Goal: Book appointment/travel/reservation

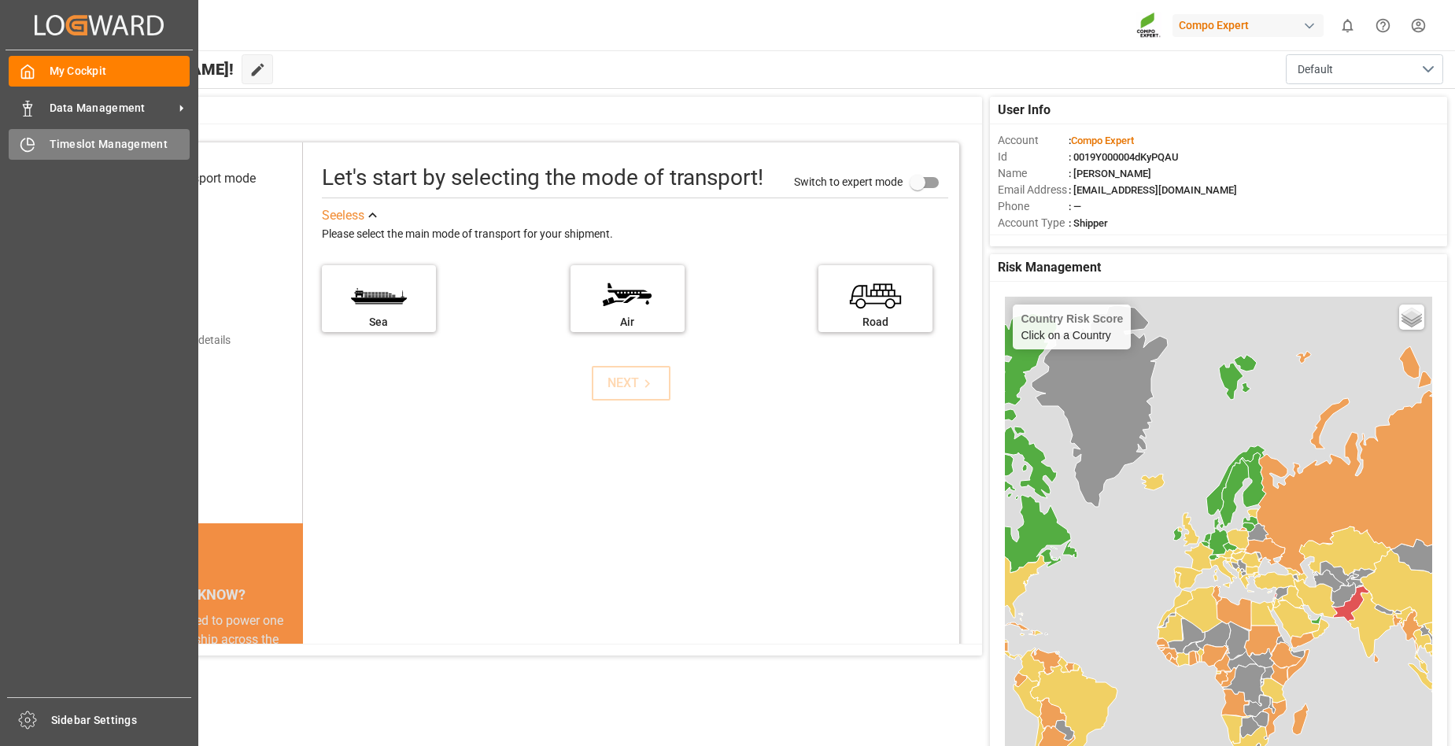
click at [87, 140] on span "Timeslot Management" at bounding box center [120, 144] width 141 height 17
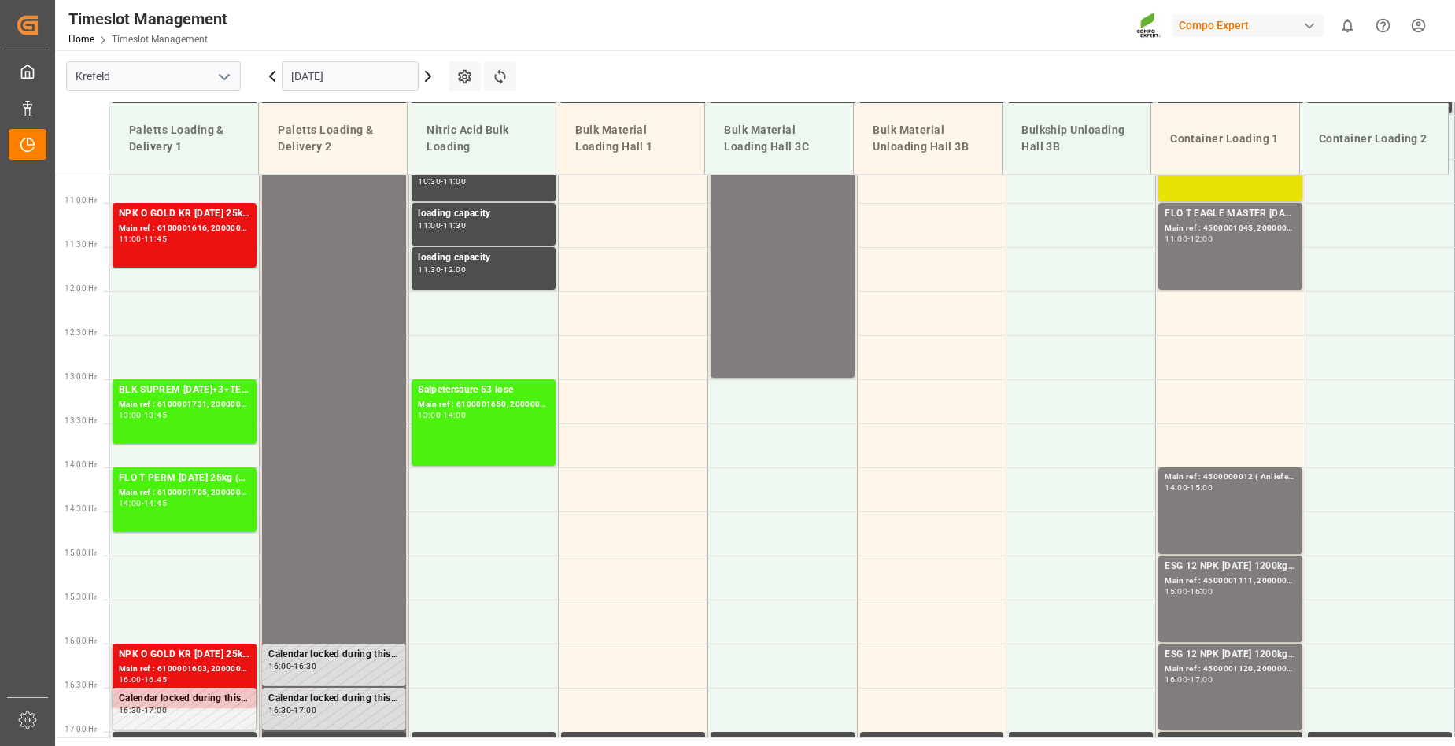
scroll to position [787, 0]
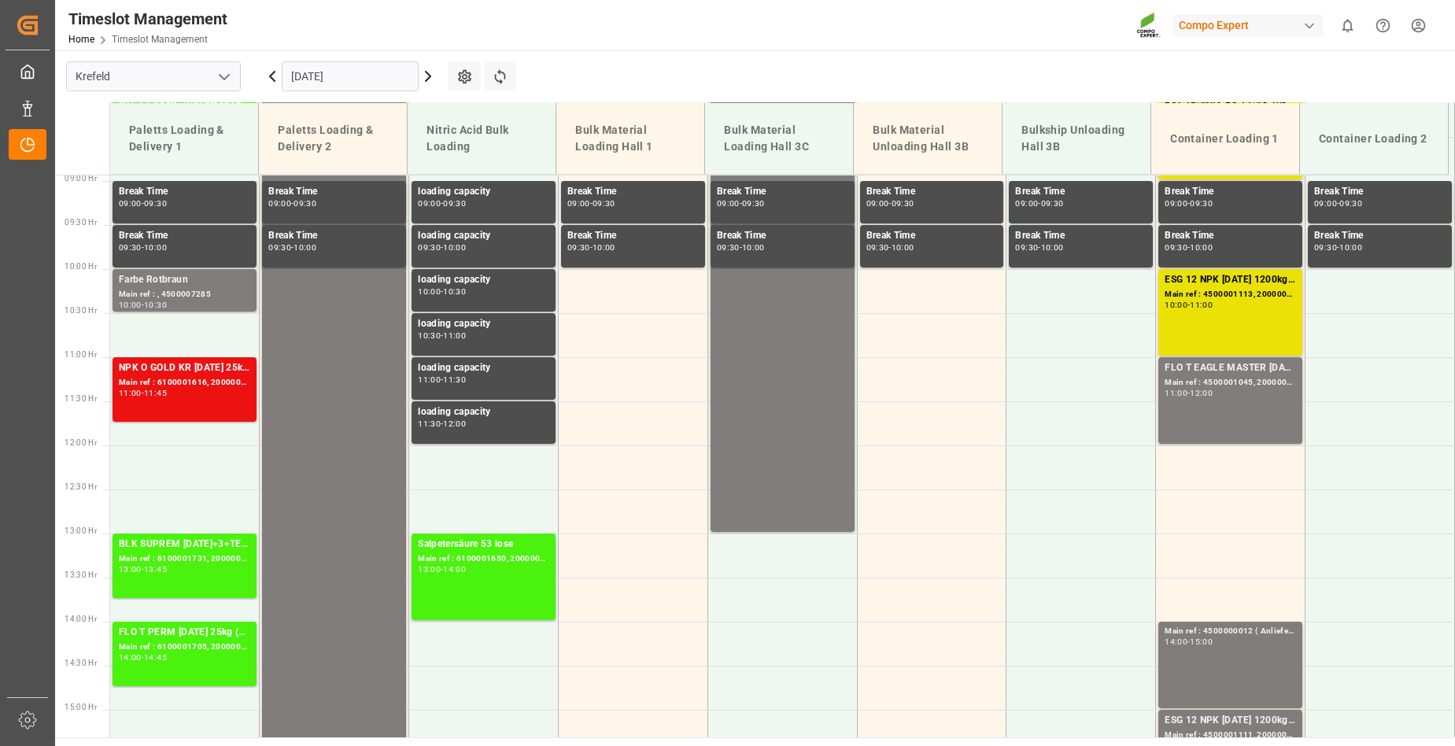
click at [427, 76] on icon at bounding box center [428, 76] width 19 height 19
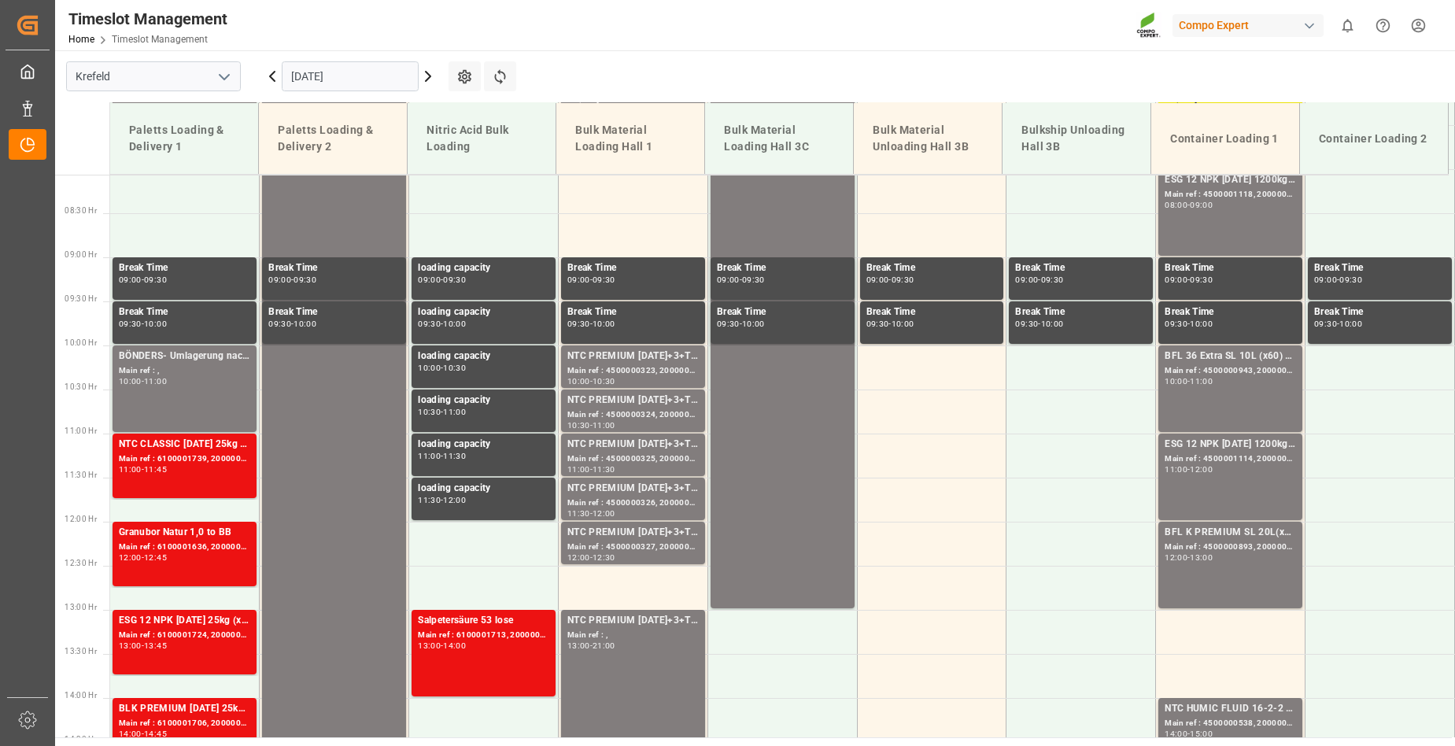
scroll to position [708, 0]
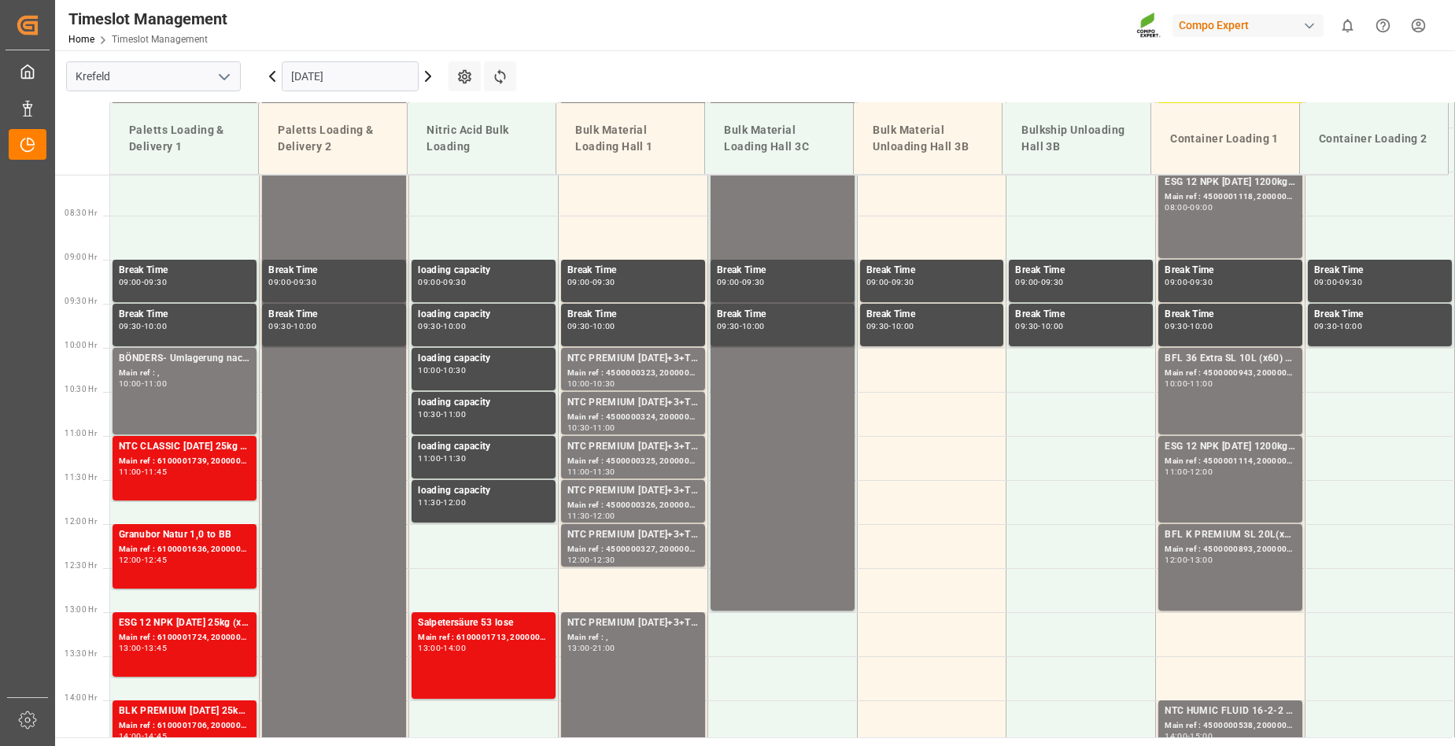
click at [272, 73] on icon at bounding box center [272, 76] width 5 height 9
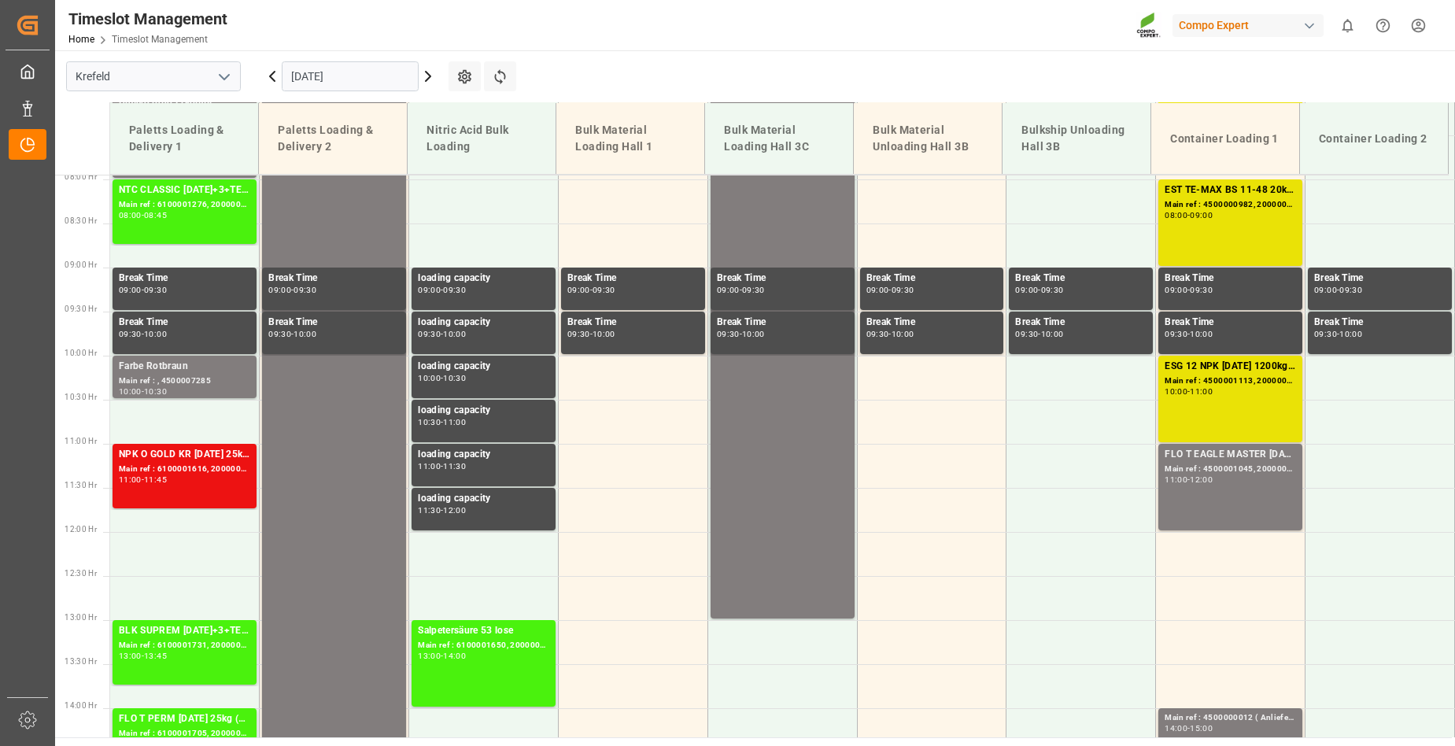
scroll to position [472, 0]
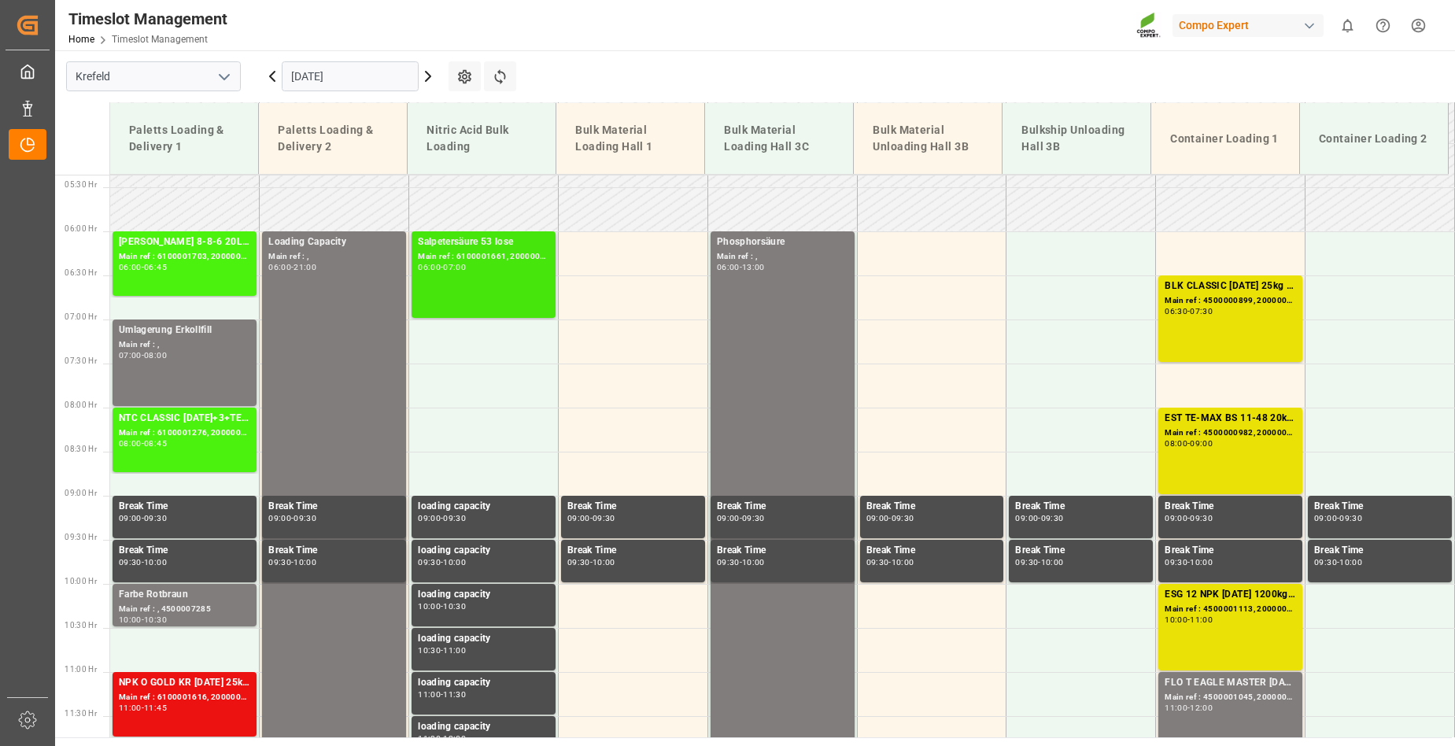
click at [466, 269] on div "07:00" at bounding box center [454, 267] width 23 height 7
click at [427, 75] on icon at bounding box center [428, 76] width 19 height 19
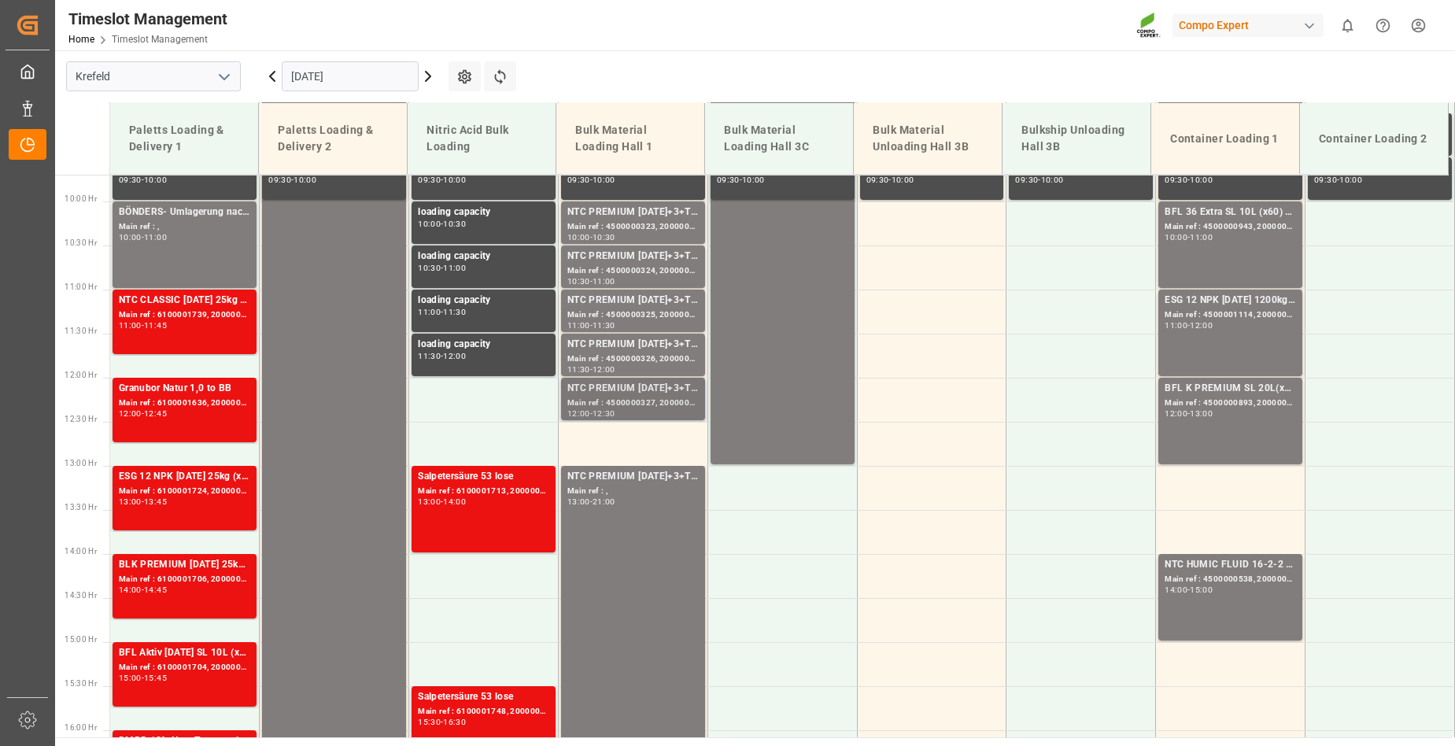
scroll to position [866, 0]
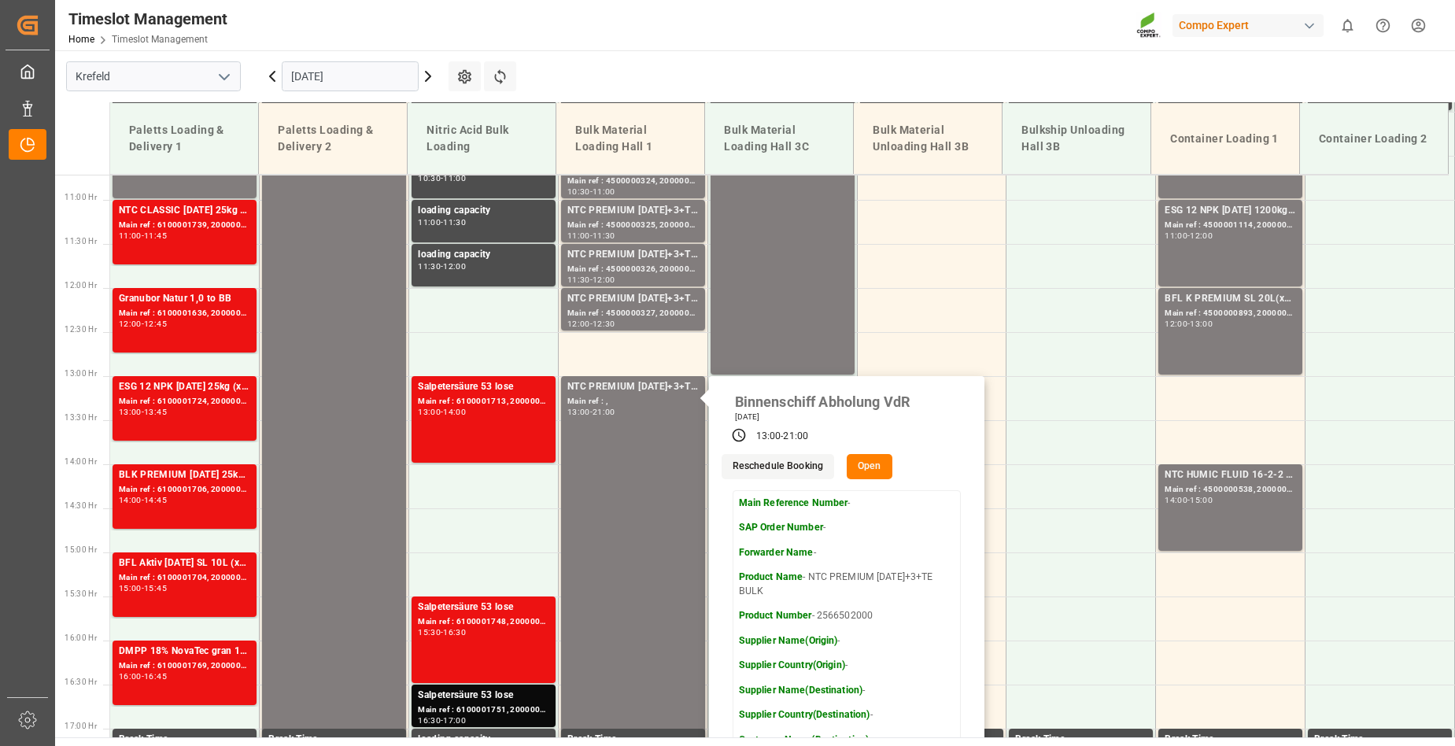
scroll to position [1023, 0]
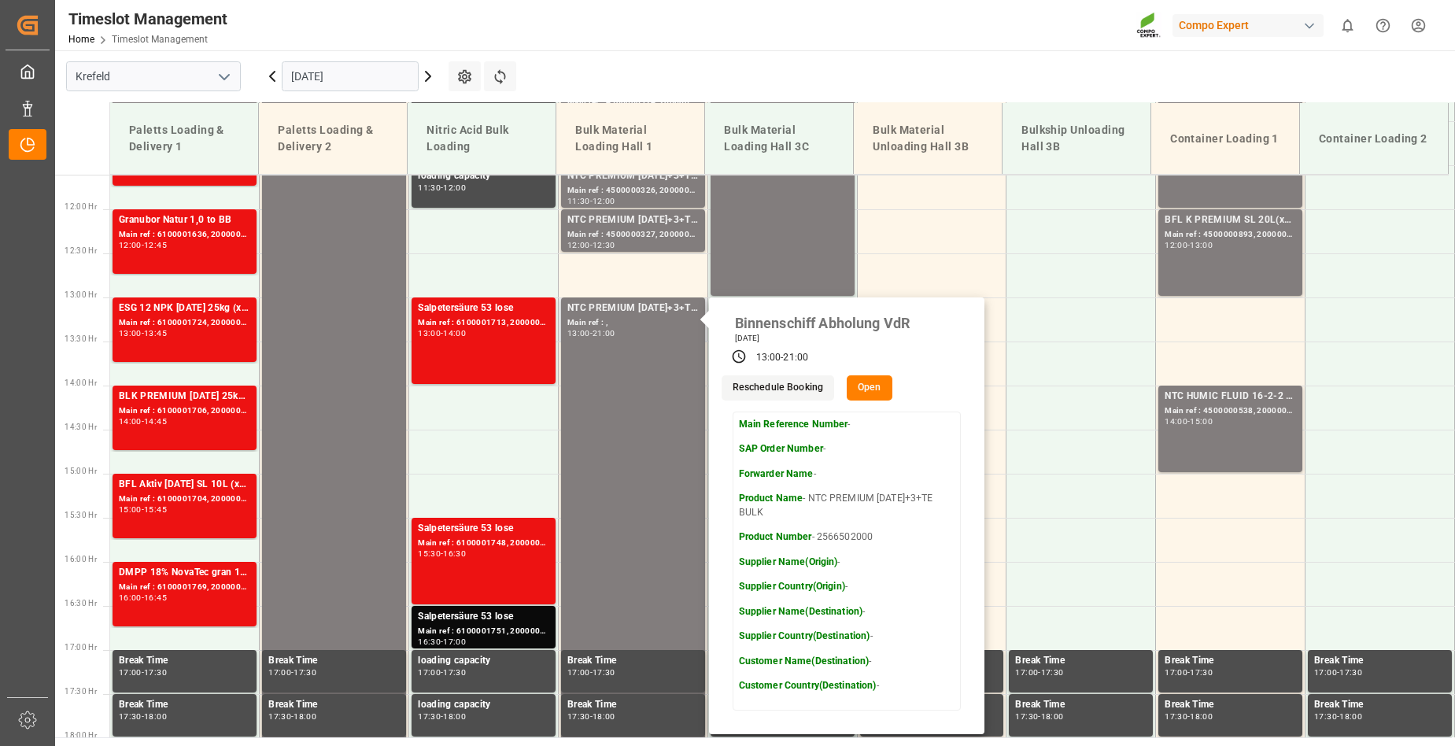
click at [876, 388] on button "Open" at bounding box center [870, 387] width 46 height 25
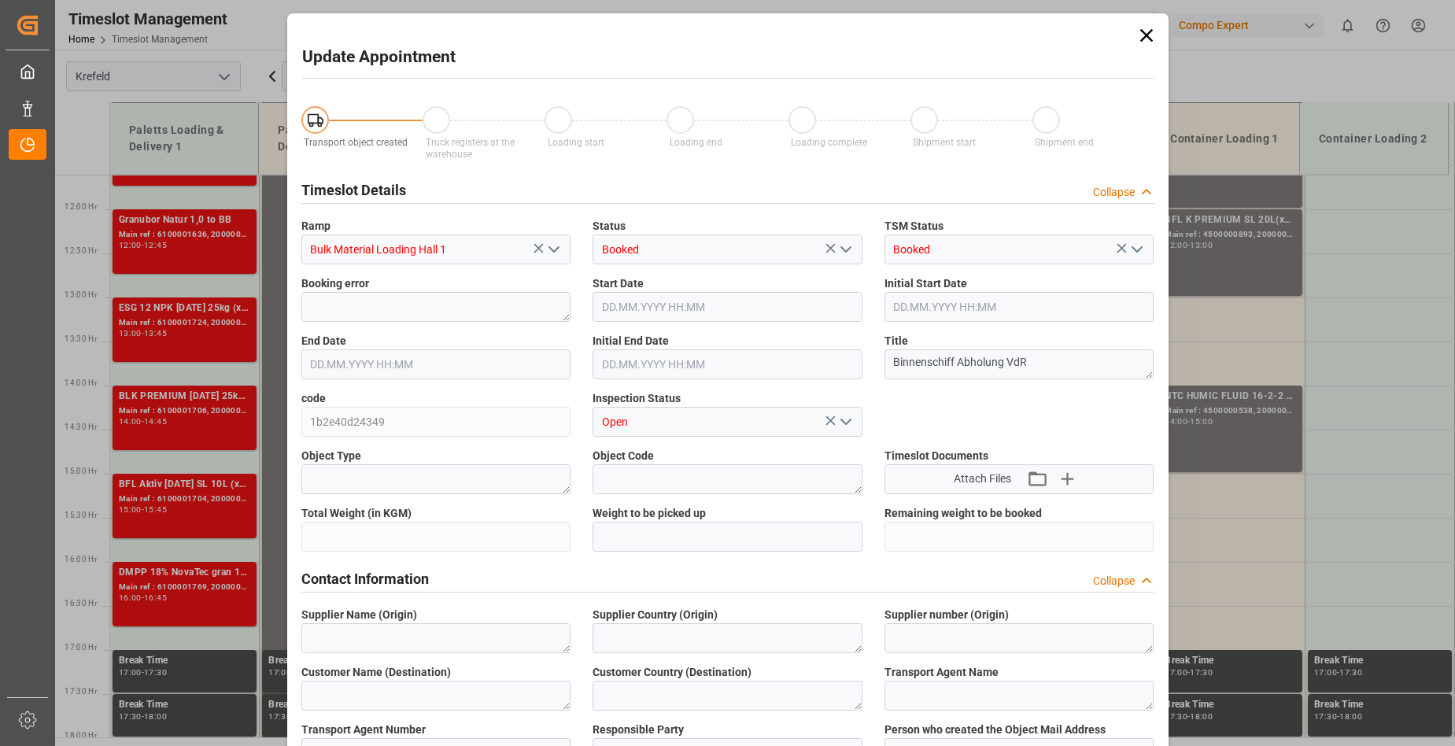
type input "400000"
type input "[DATE] 13:00"
type input "[DATE] 21:00"
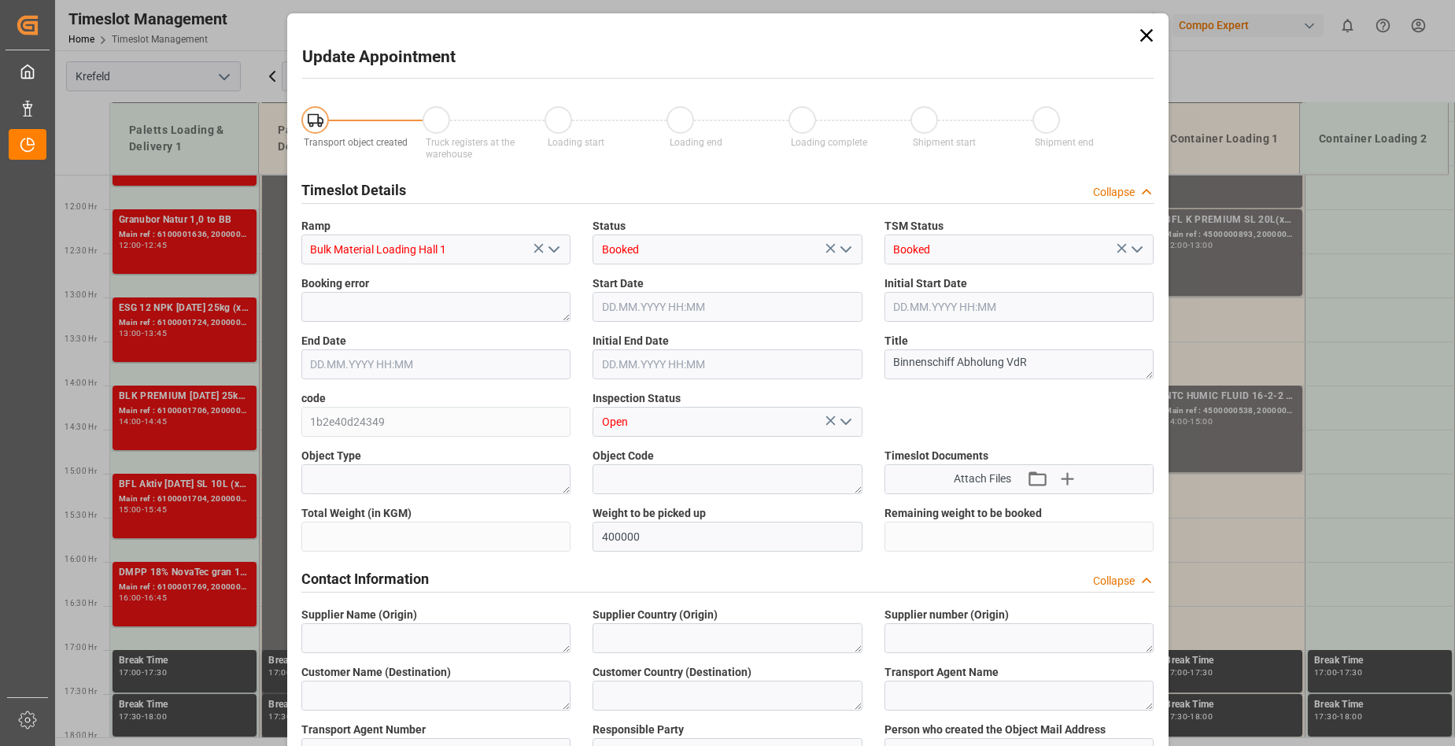
type input "[DATE] 10:11"
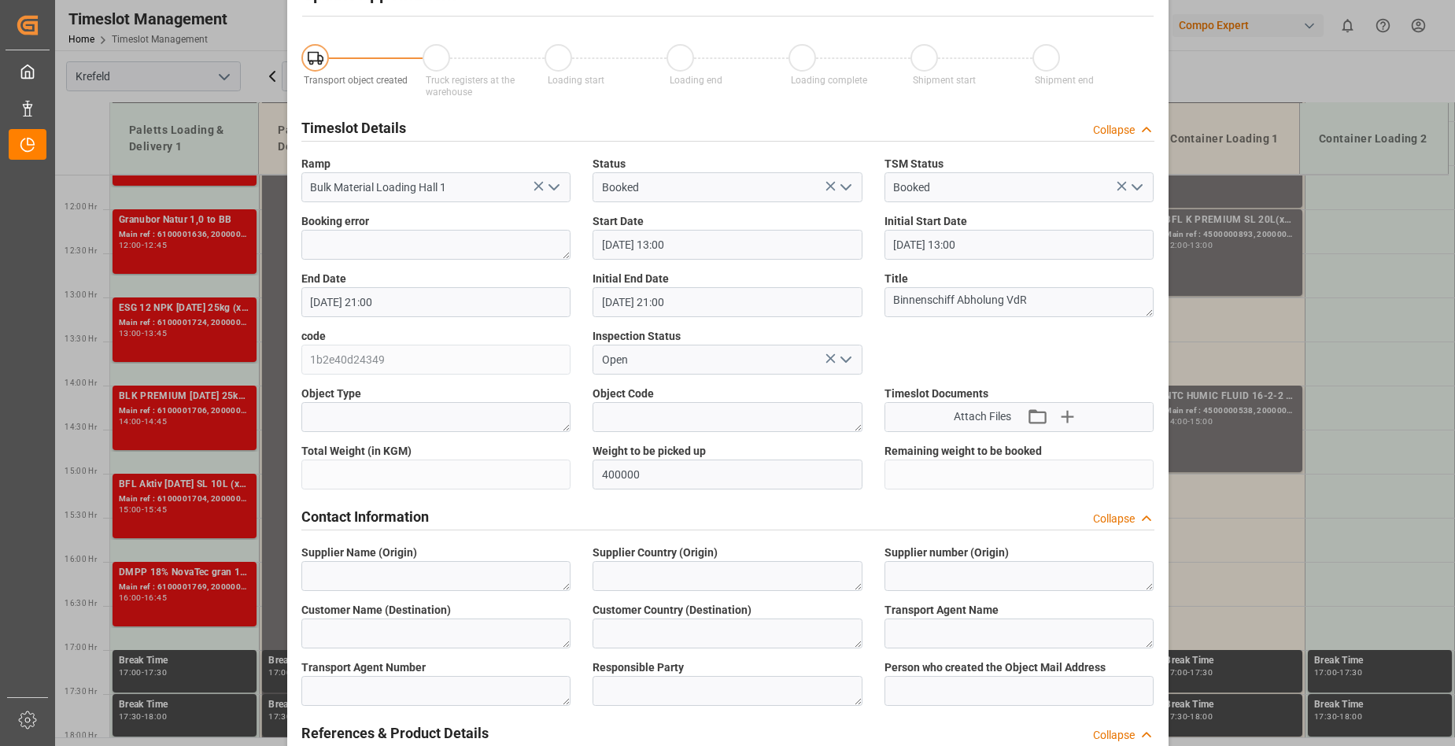
scroll to position [0, 0]
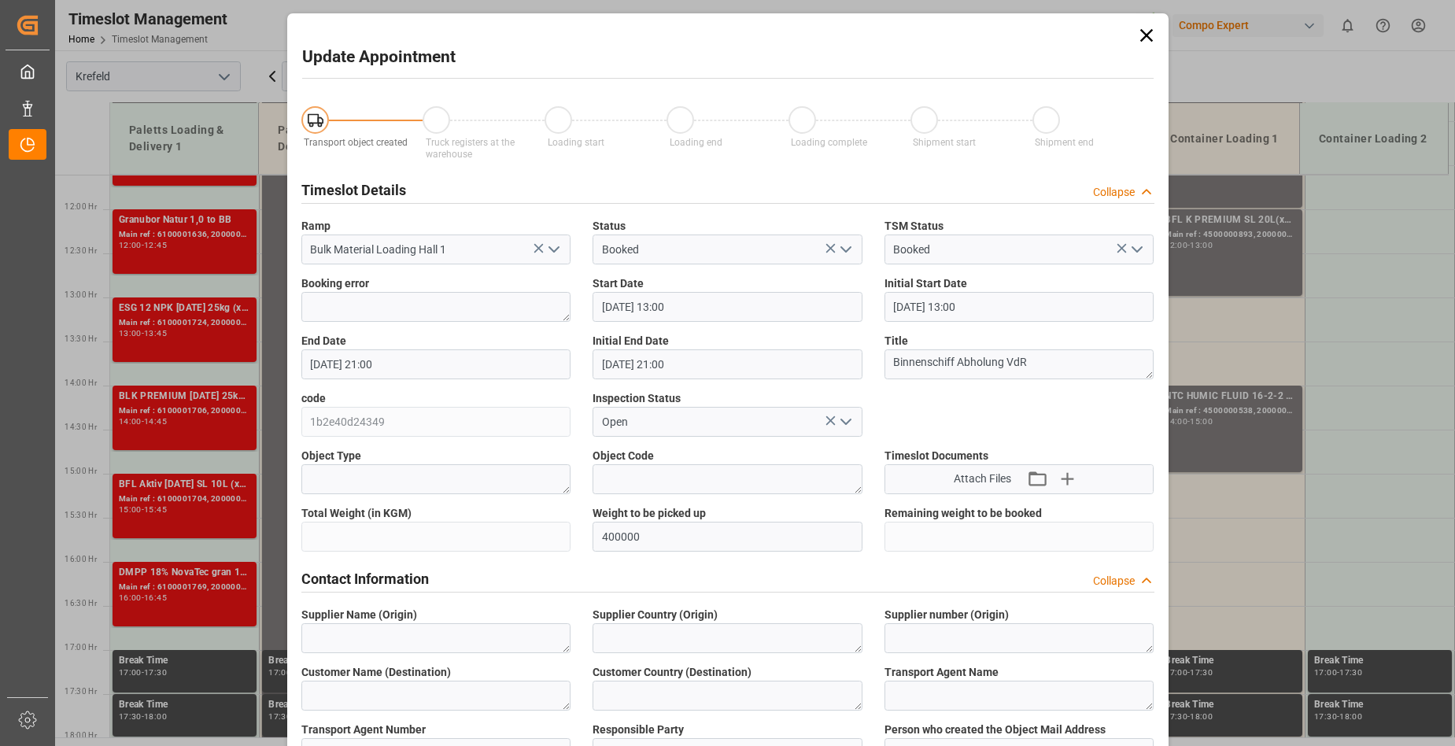
click at [1147, 31] on icon at bounding box center [1146, 35] width 13 height 13
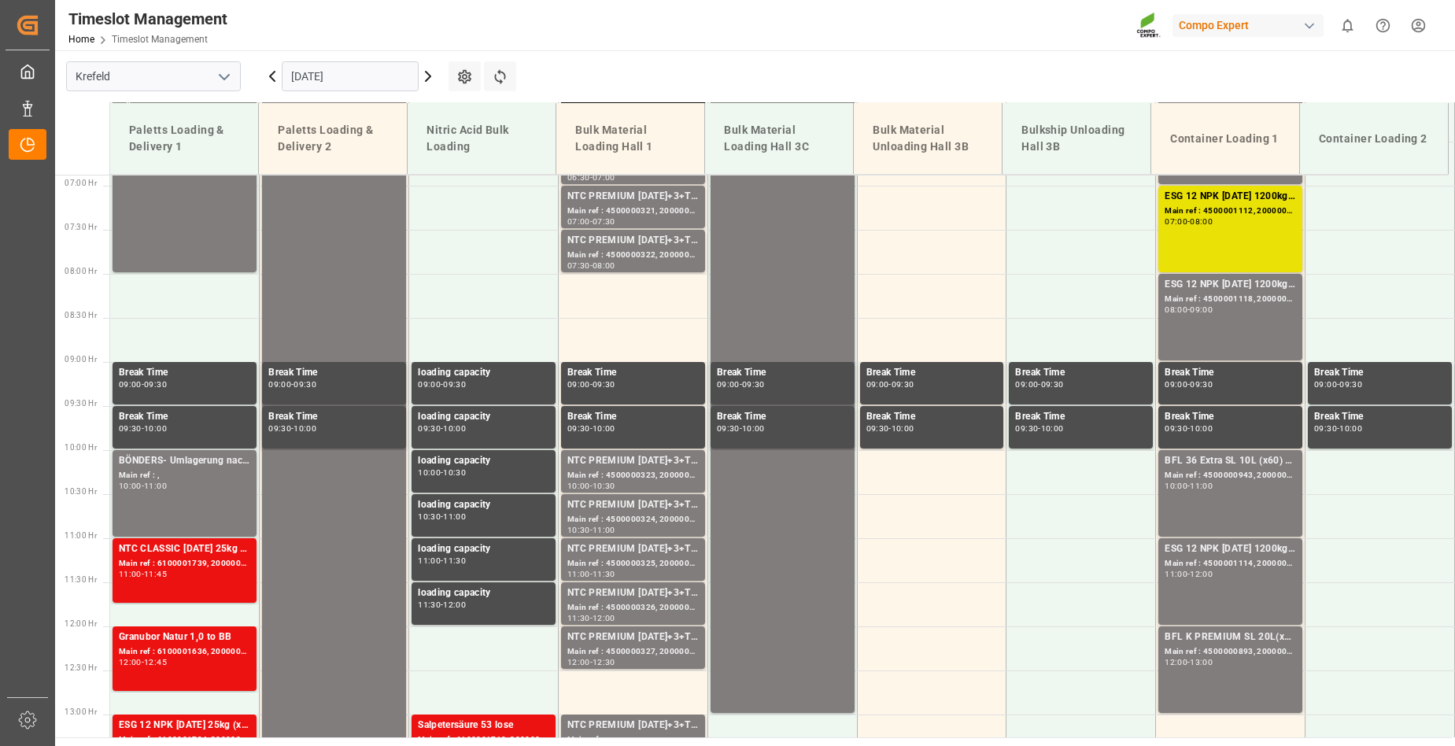
scroll to position [630, 0]
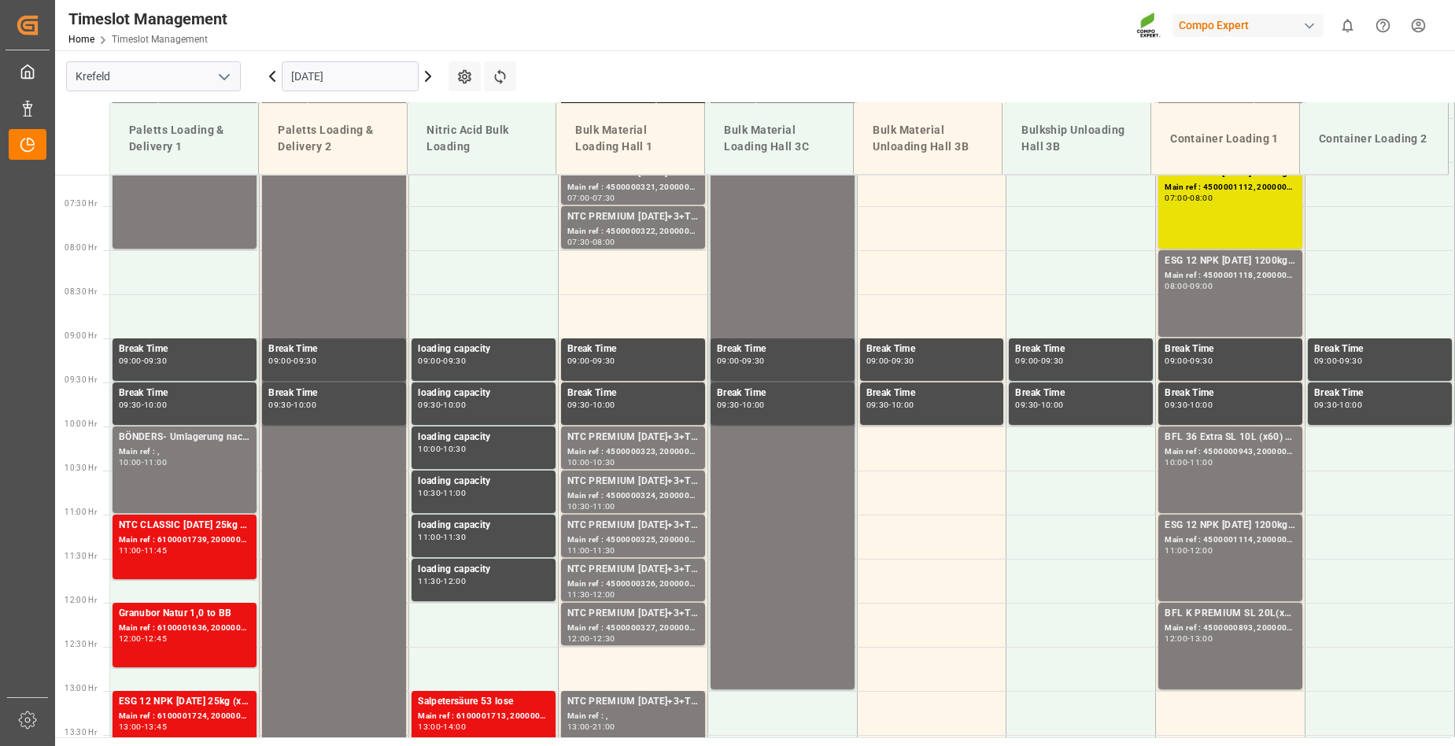
click at [430, 75] on icon at bounding box center [428, 76] width 5 height 9
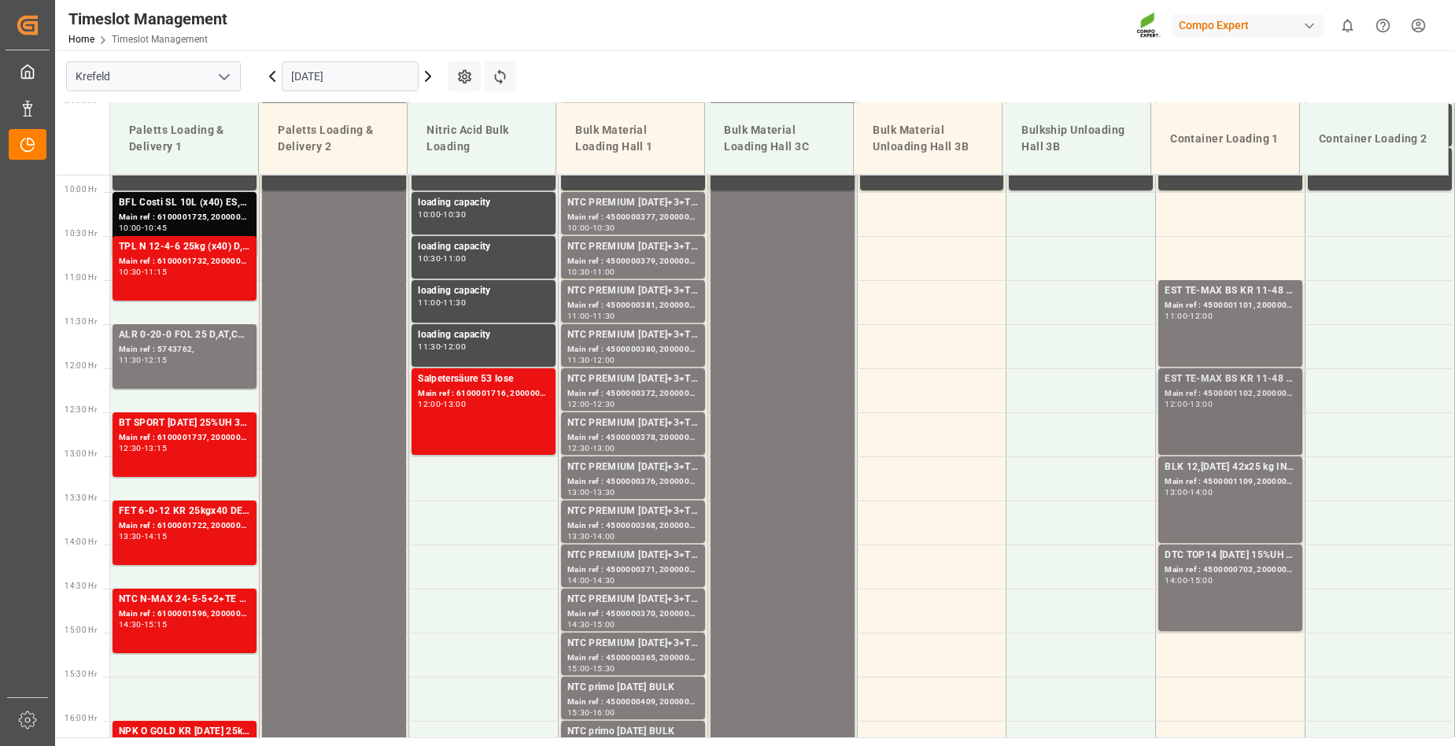
scroll to position [866, 0]
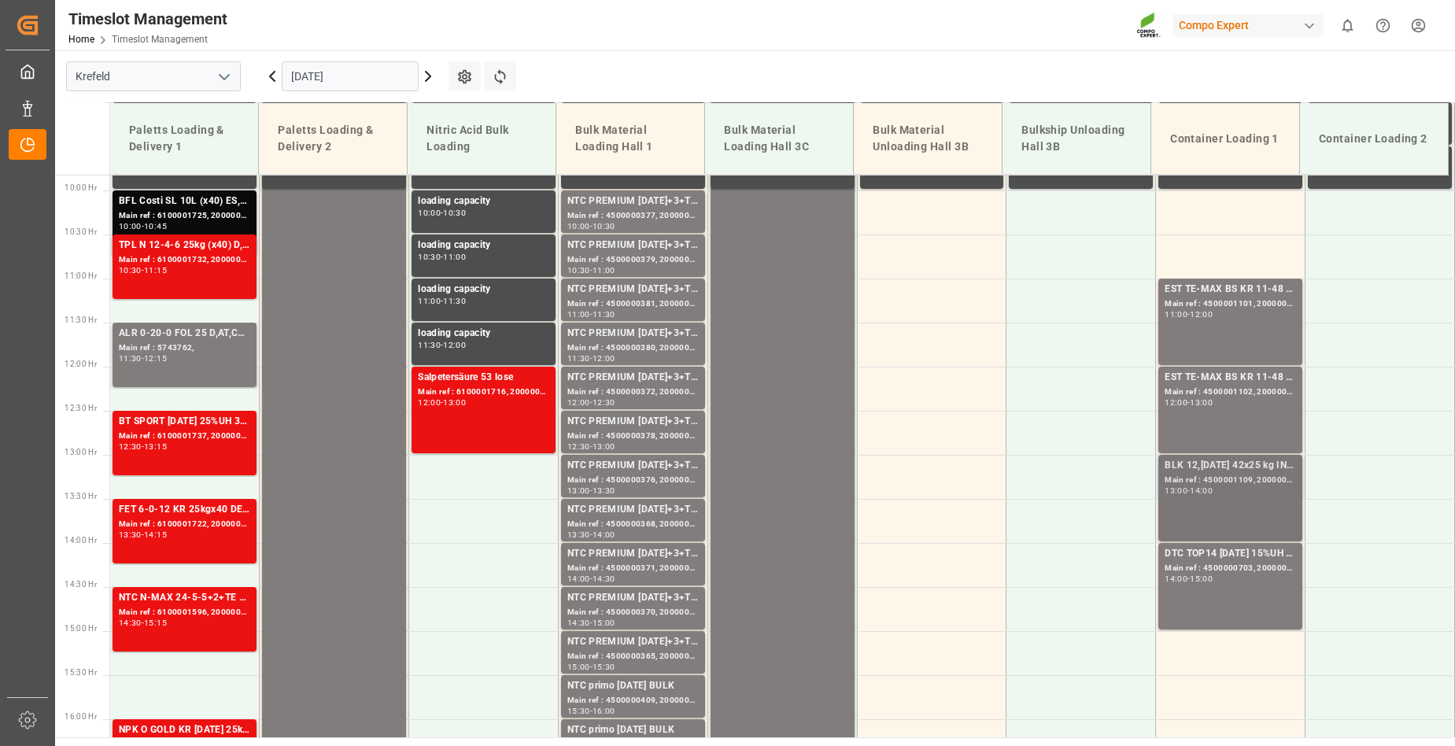
click at [1225, 476] on div "Main ref : 4500001109, 2000001158;" at bounding box center [1230, 480] width 131 height 13
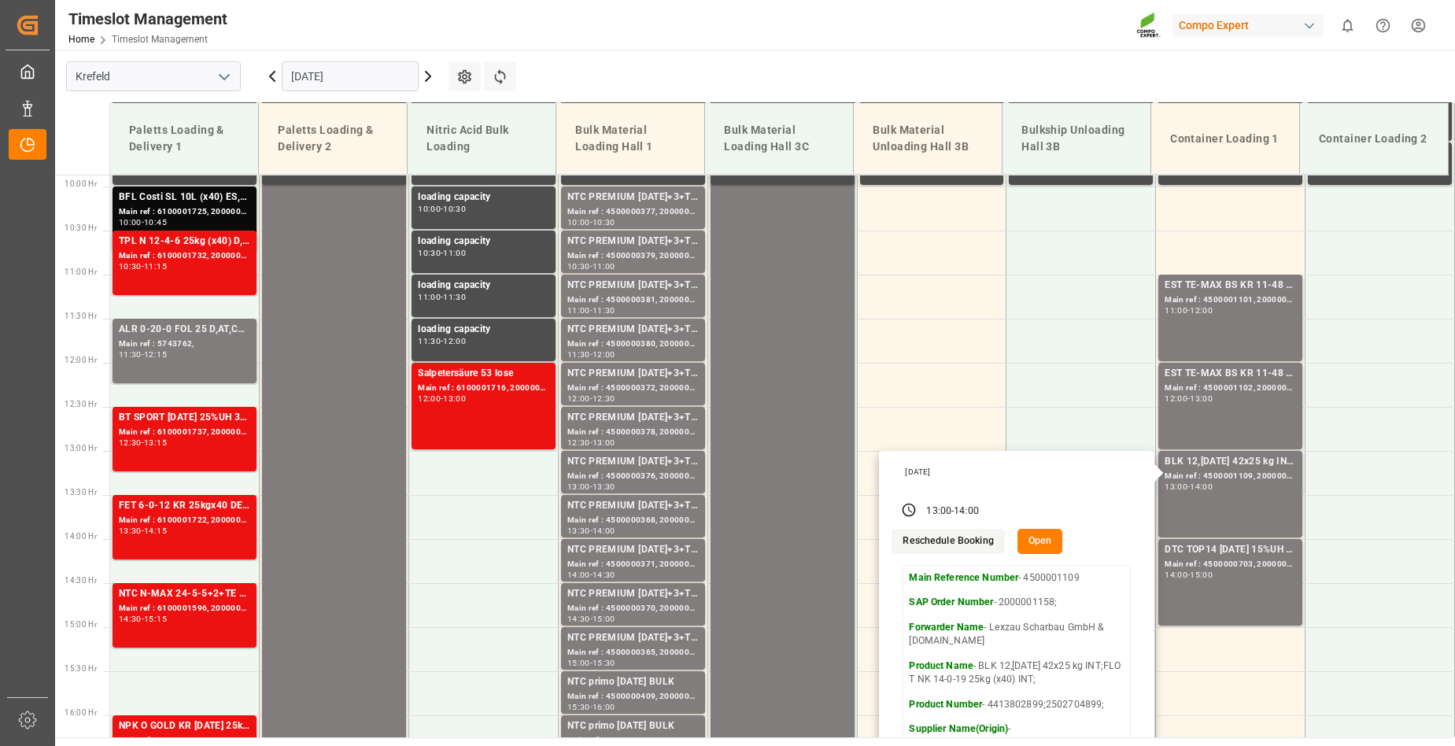
scroll to position [787, 0]
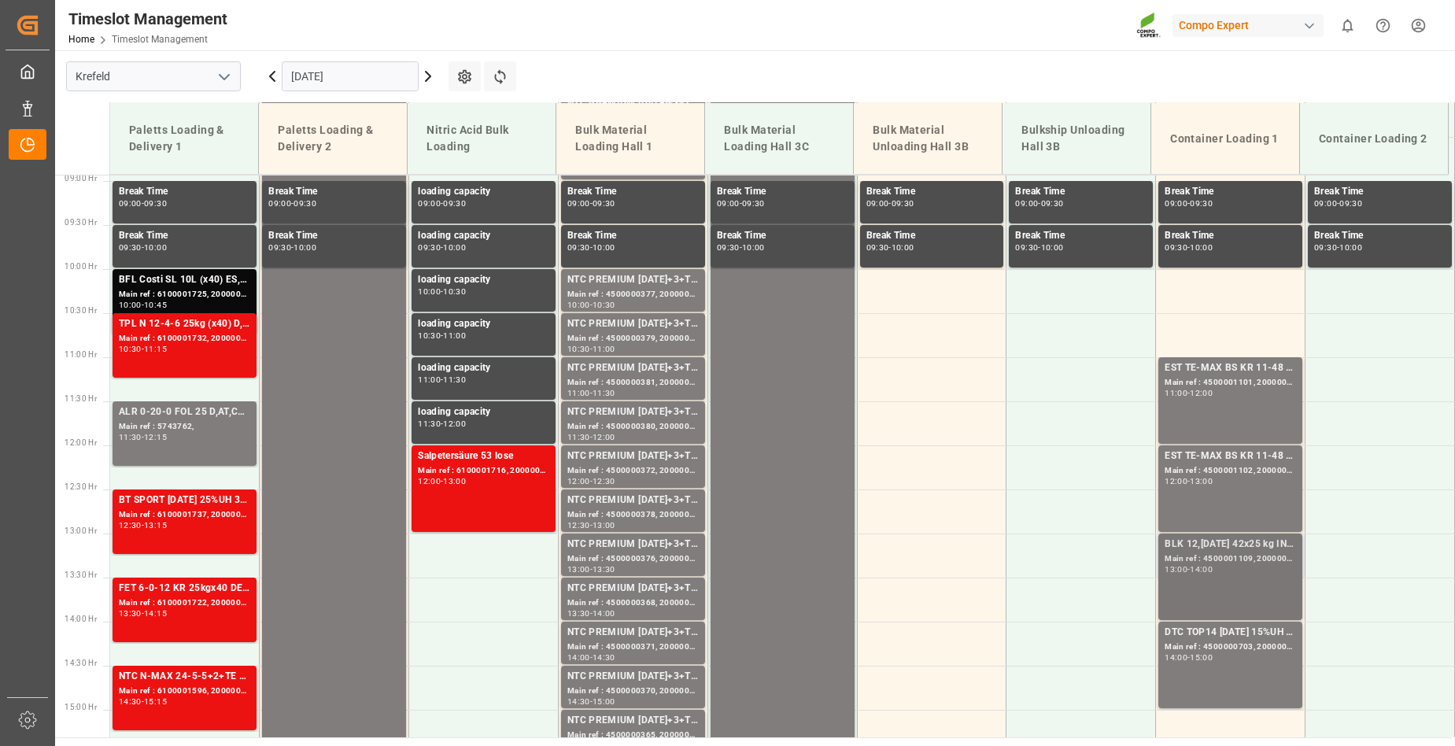
click at [1207, 570] on div "14:00" at bounding box center [1201, 569] width 23 height 7
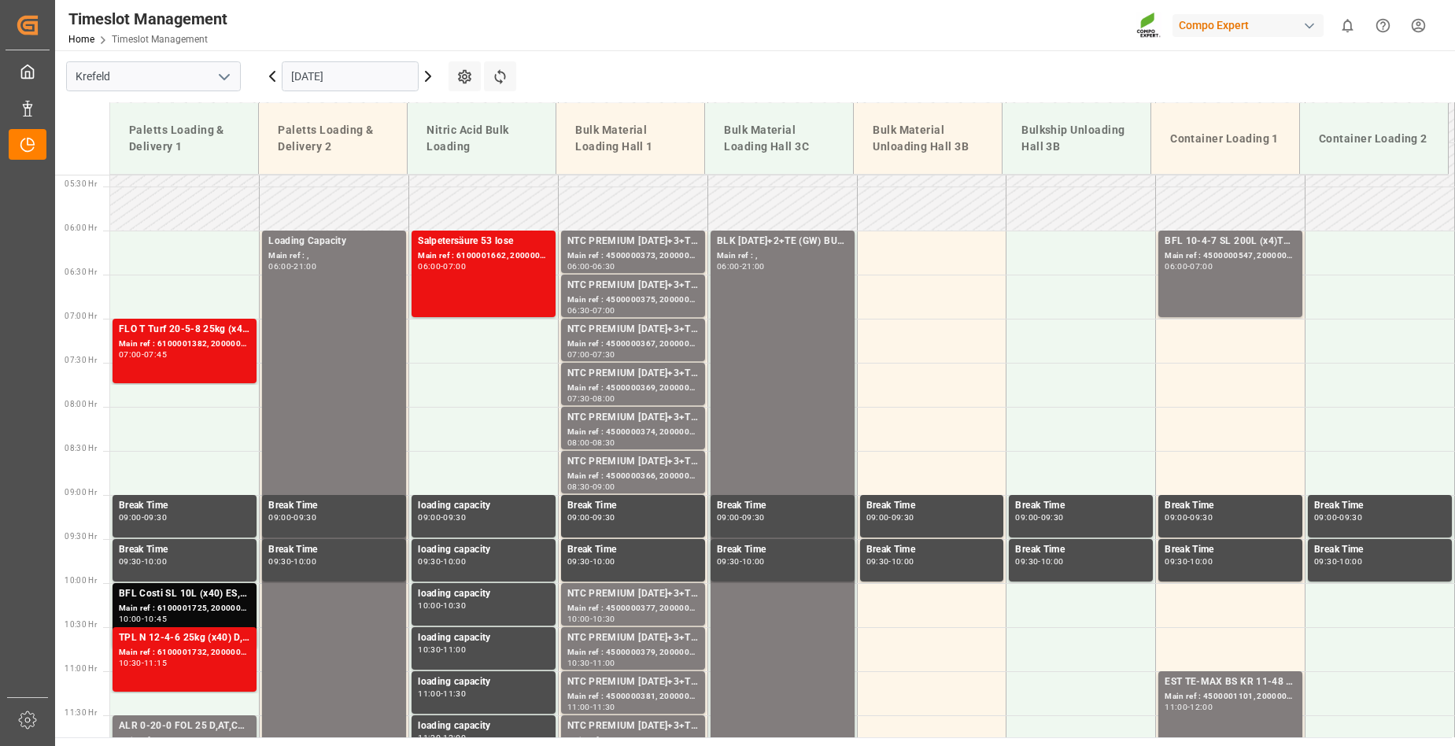
scroll to position [472, 0]
click at [430, 77] on icon at bounding box center [428, 76] width 5 height 9
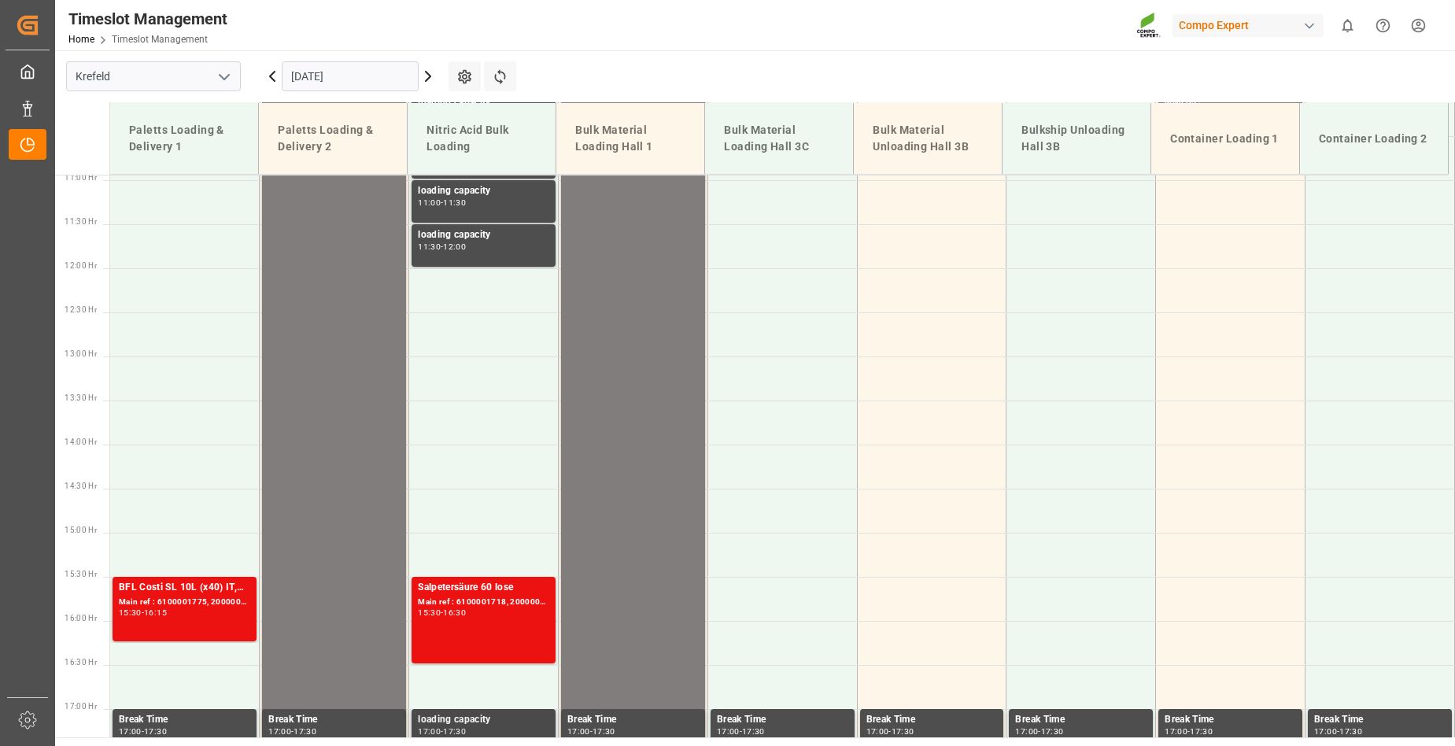
scroll to position [551, 0]
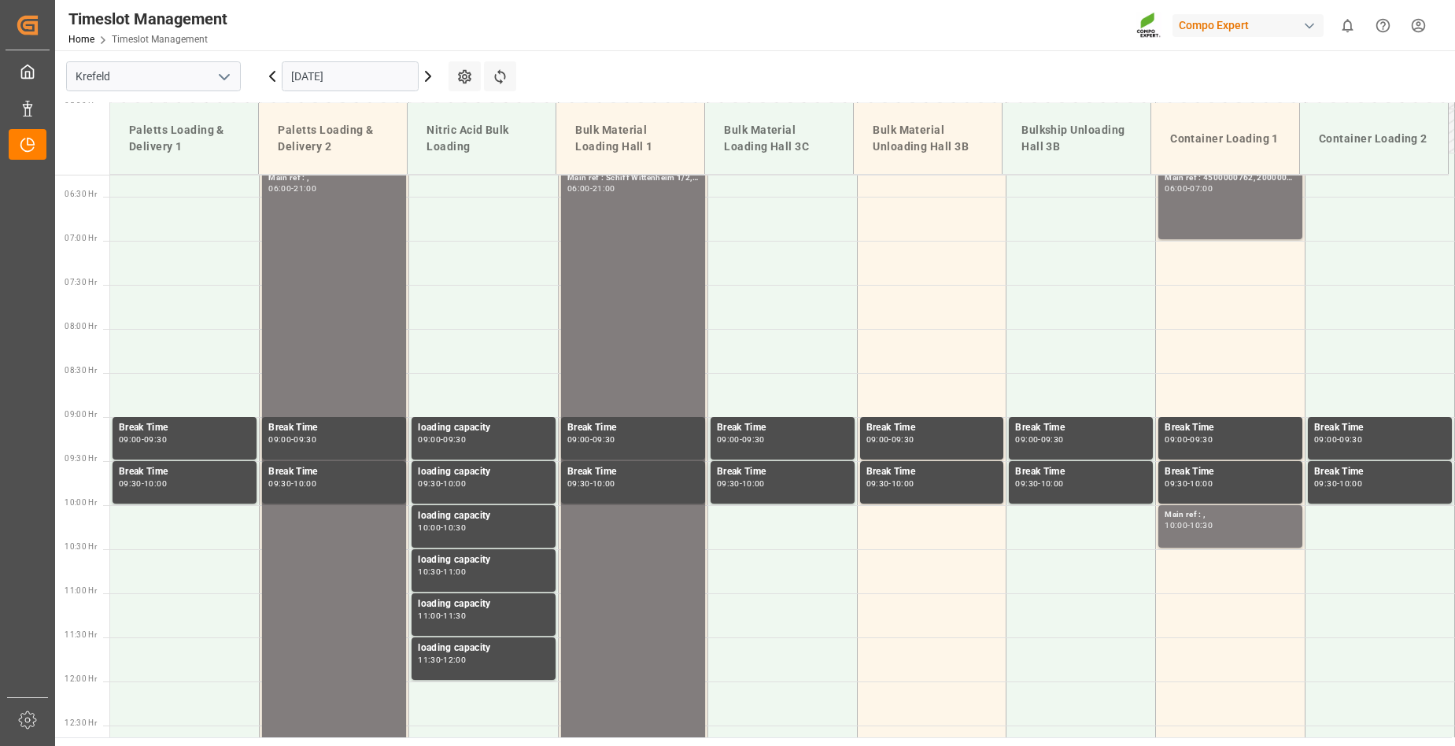
click at [431, 74] on icon at bounding box center [428, 76] width 19 height 19
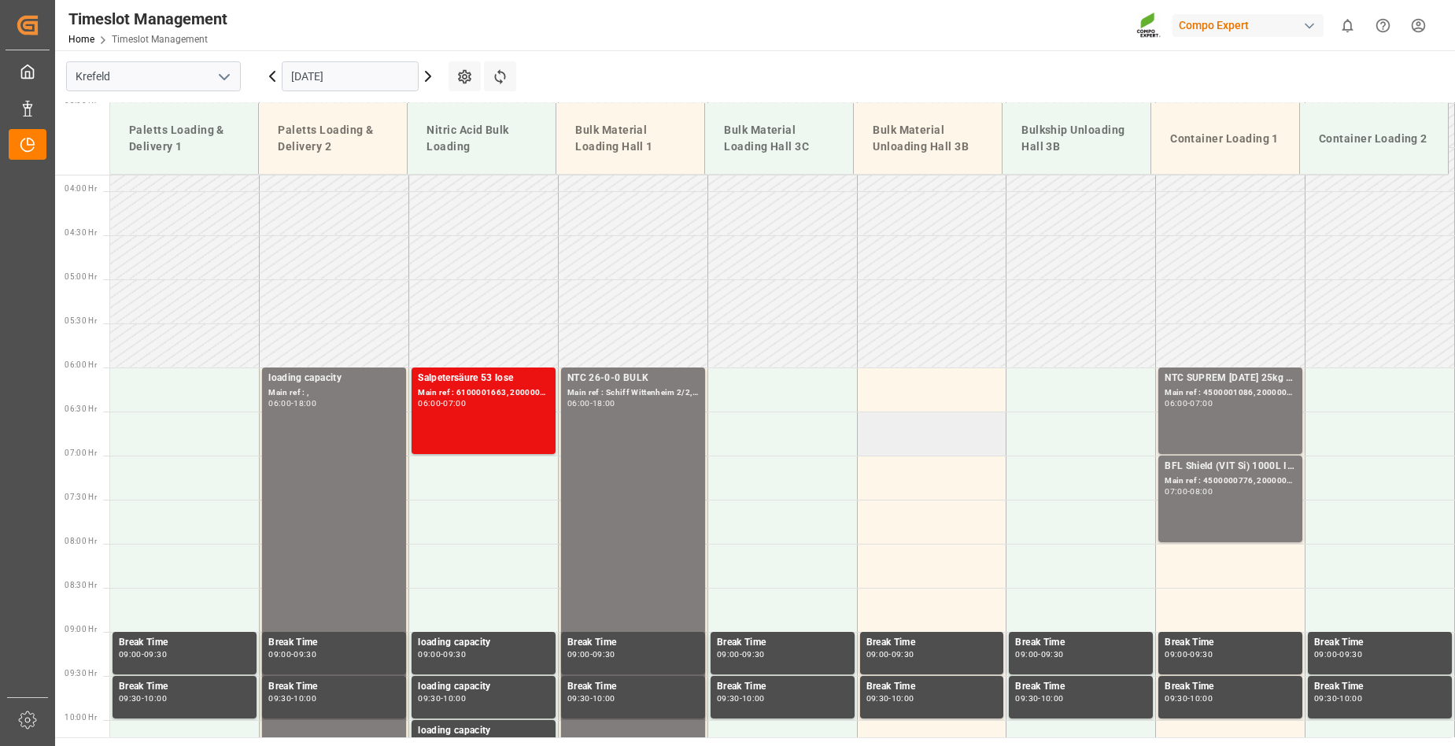
scroll to position [315, 0]
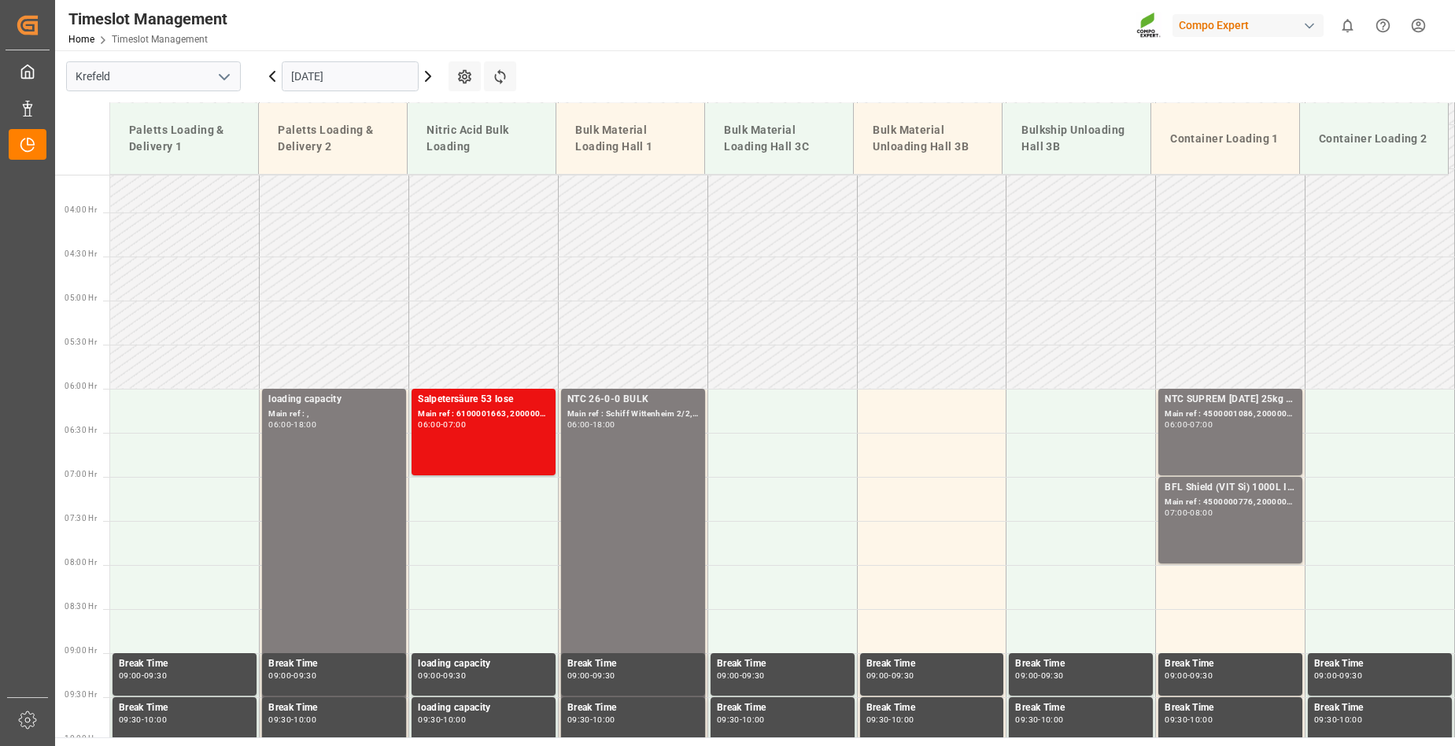
click at [426, 74] on icon at bounding box center [428, 76] width 19 height 19
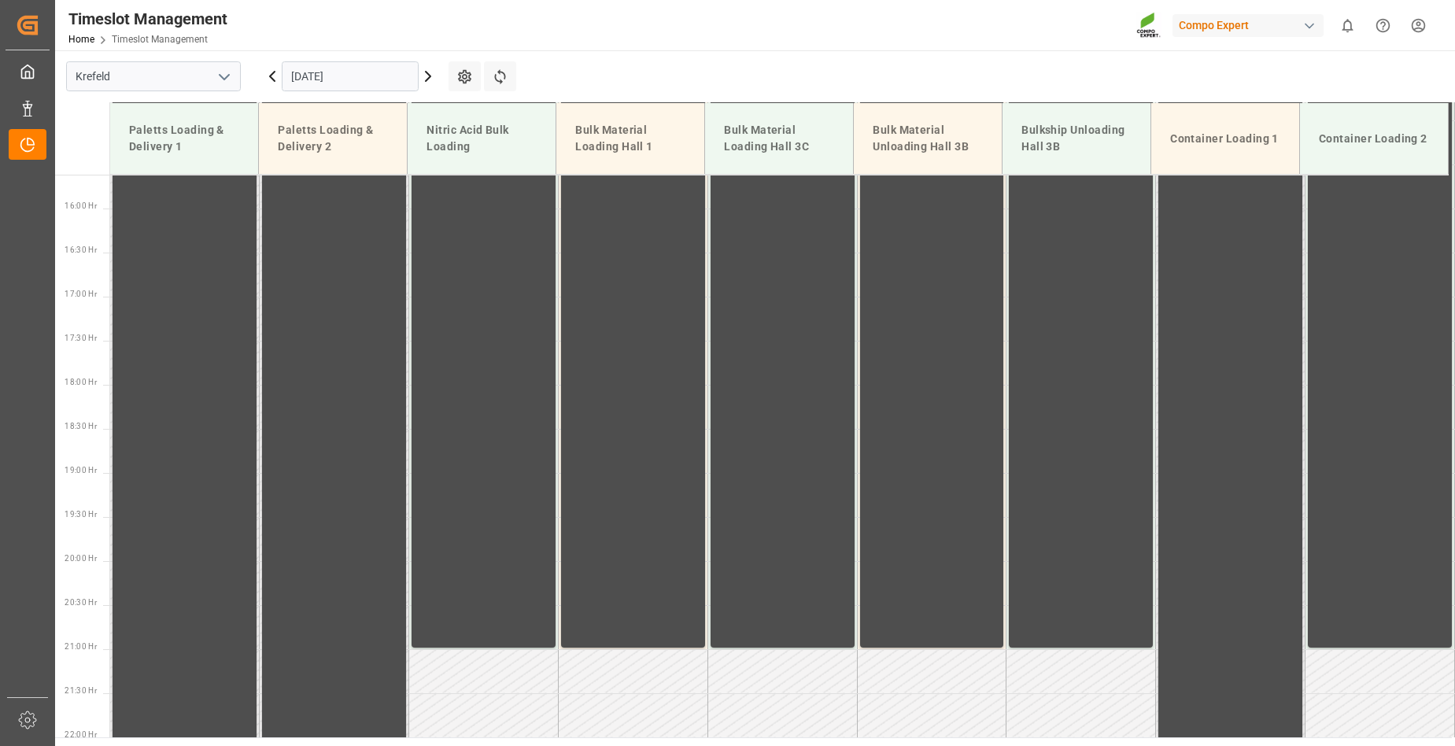
scroll to position [1417, 0]
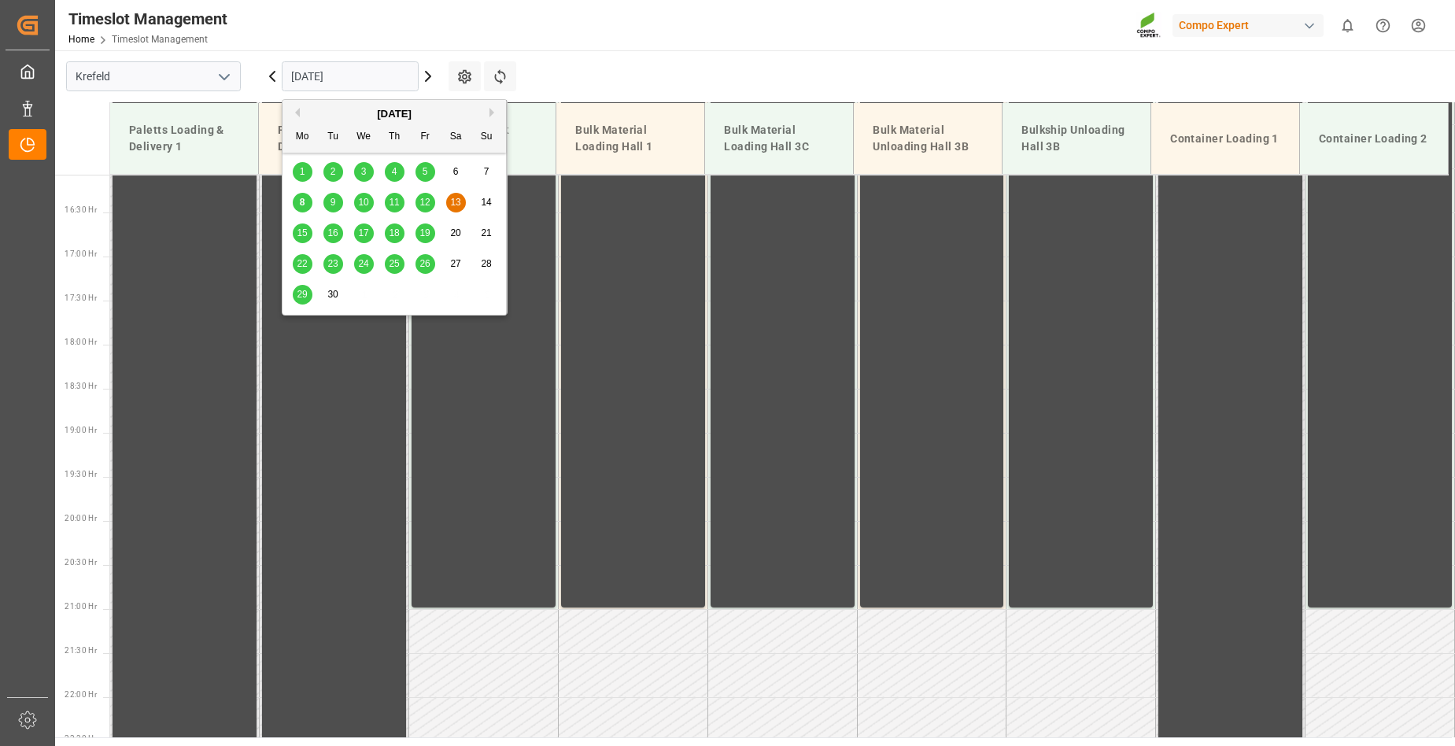
click at [363, 72] on input "[DATE]" at bounding box center [350, 76] width 137 height 30
click at [302, 232] on span "15" at bounding box center [302, 232] width 10 height 11
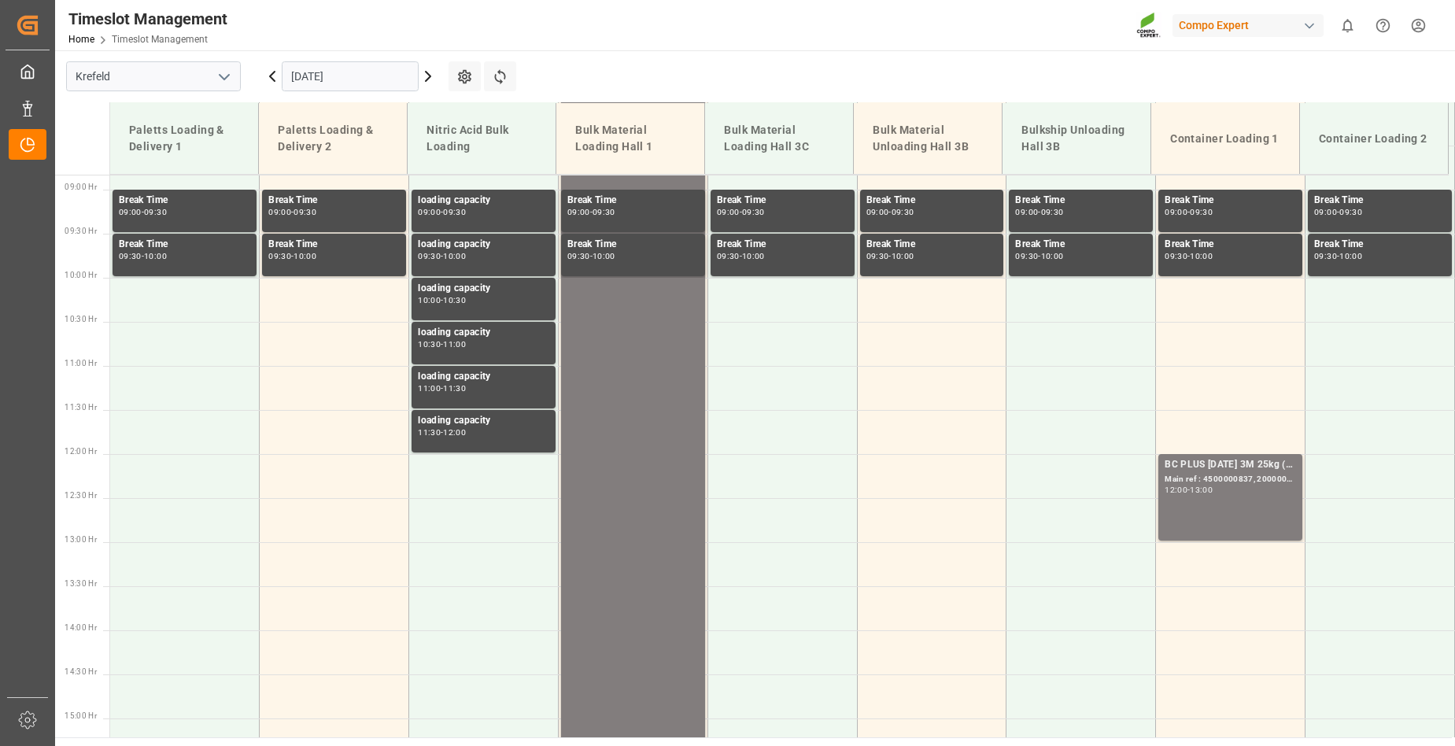
scroll to position [551, 0]
